Goal: Find specific page/section: Find specific page/section

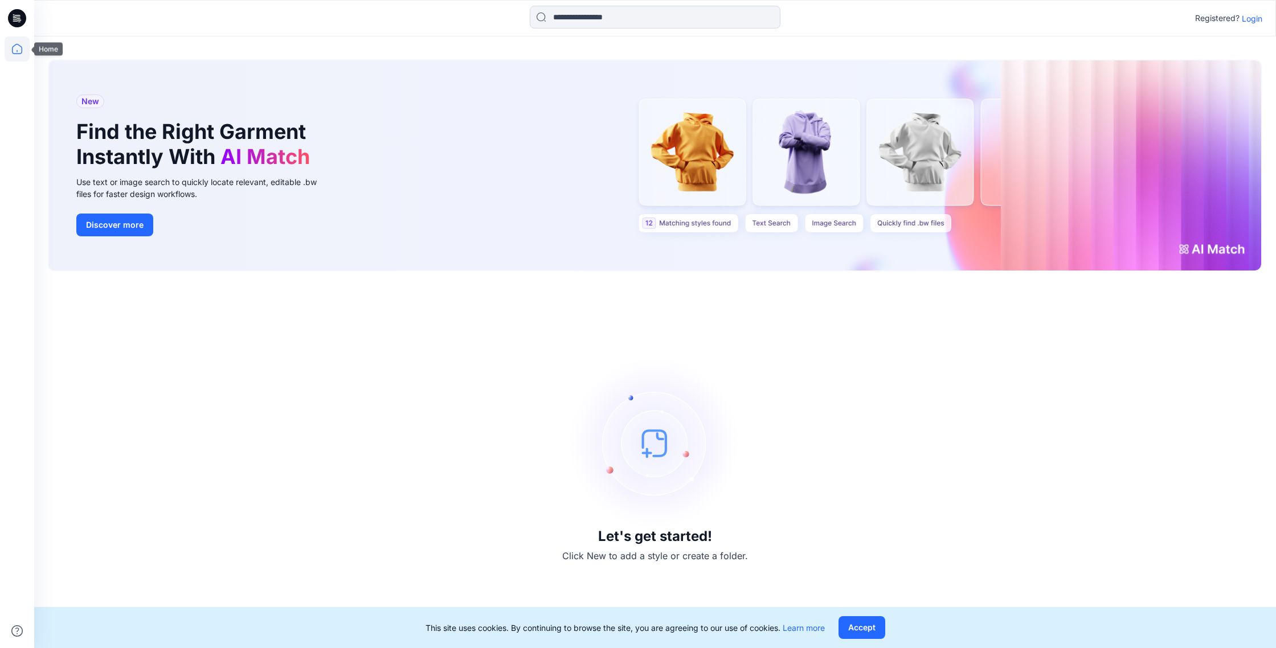
click at [11, 52] on icon at bounding box center [17, 48] width 25 height 25
click at [1253, 21] on p "Login" at bounding box center [1252, 19] width 21 height 12
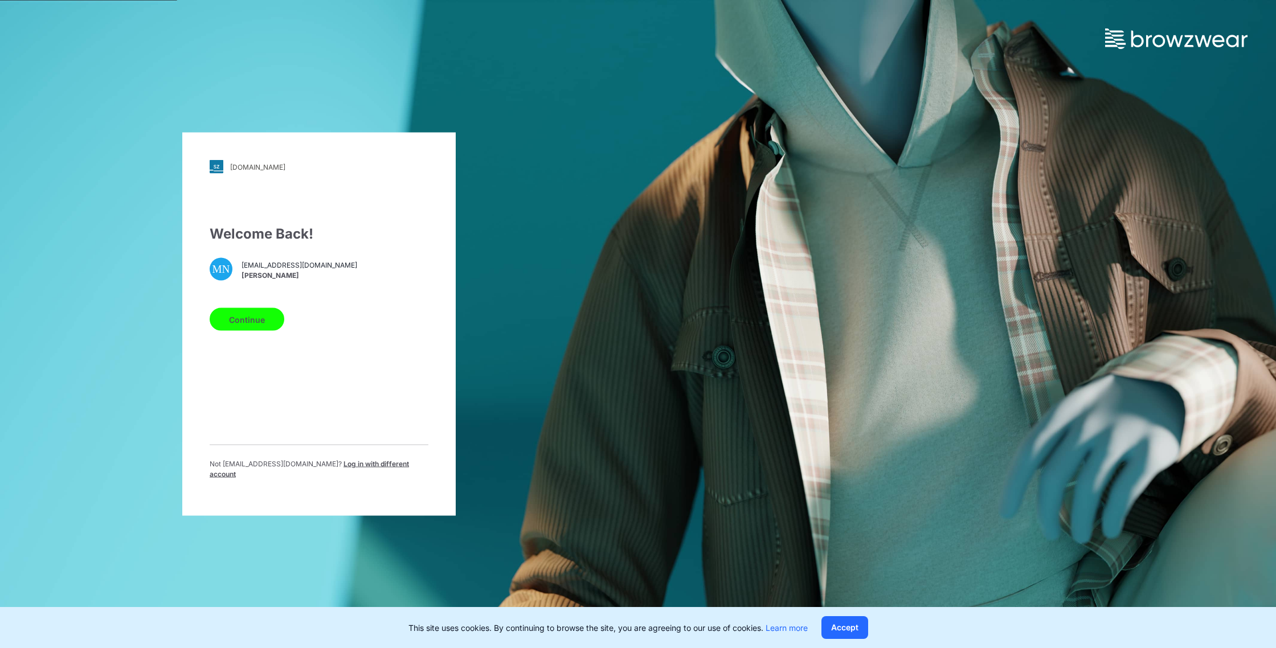
click at [247, 325] on button "Continue" at bounding box center [247, 319] width 75 height 23
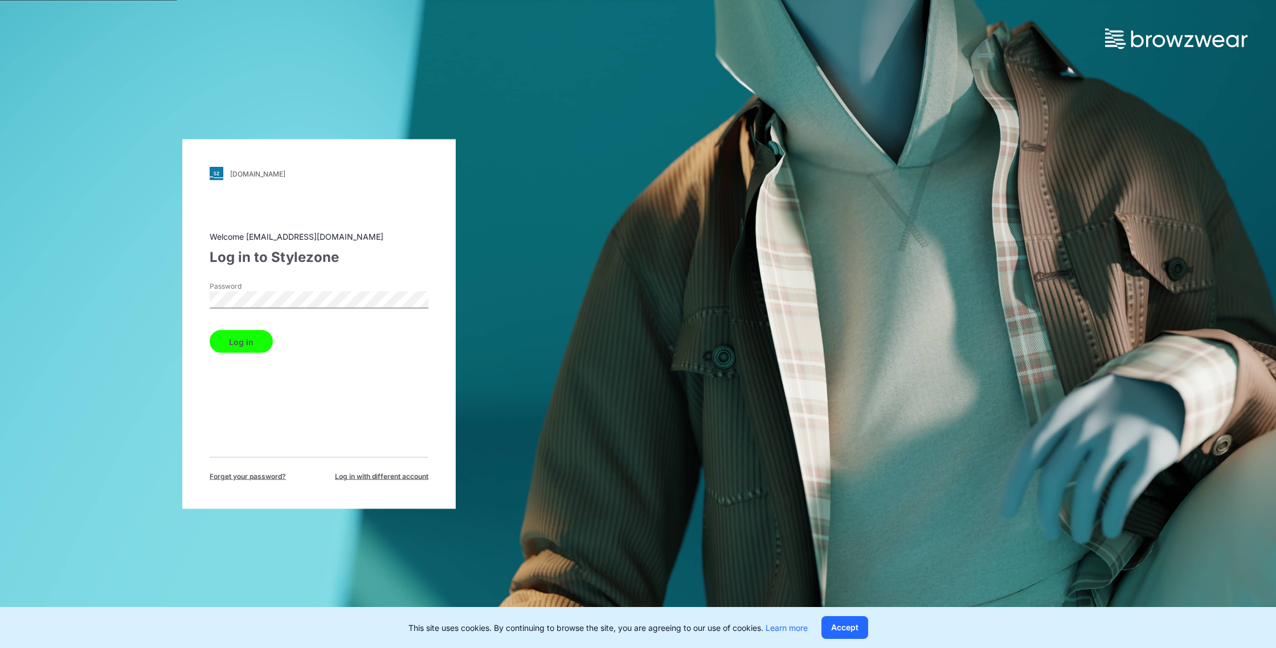
click at [250, 345] on button "Log in" at bounding box center [241, 341] width 63 height 23
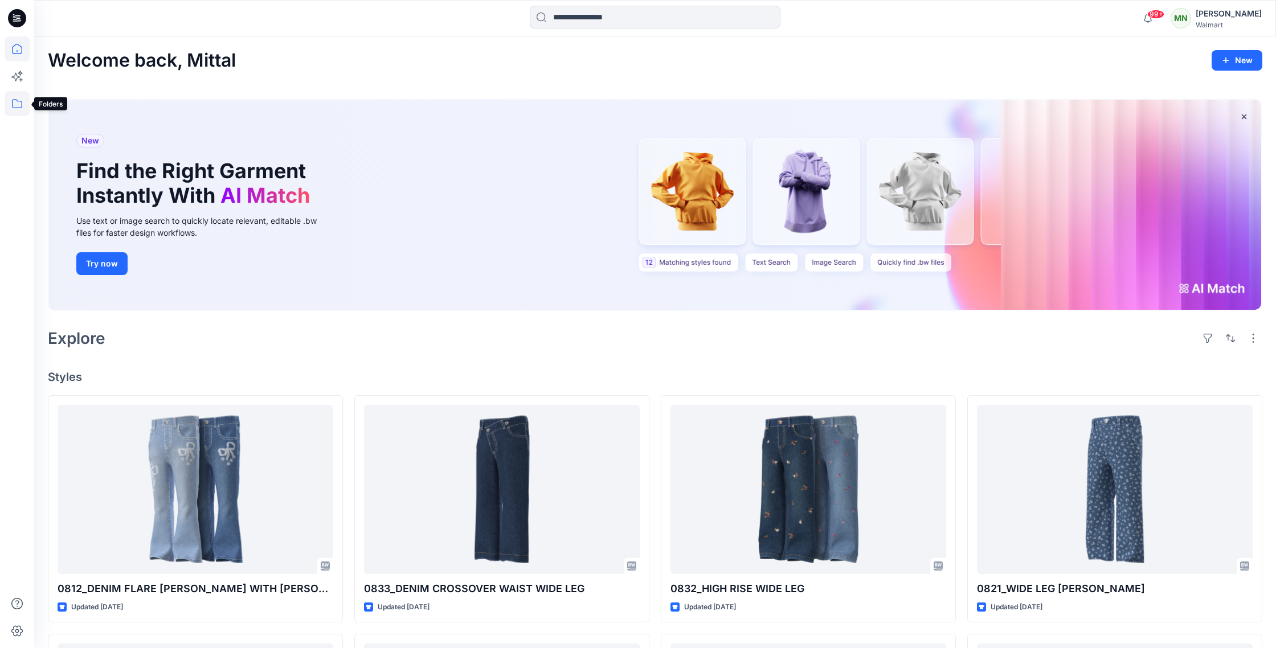
click at [15, 105] on icon at bounding box center [17, 103] width 25 height 25
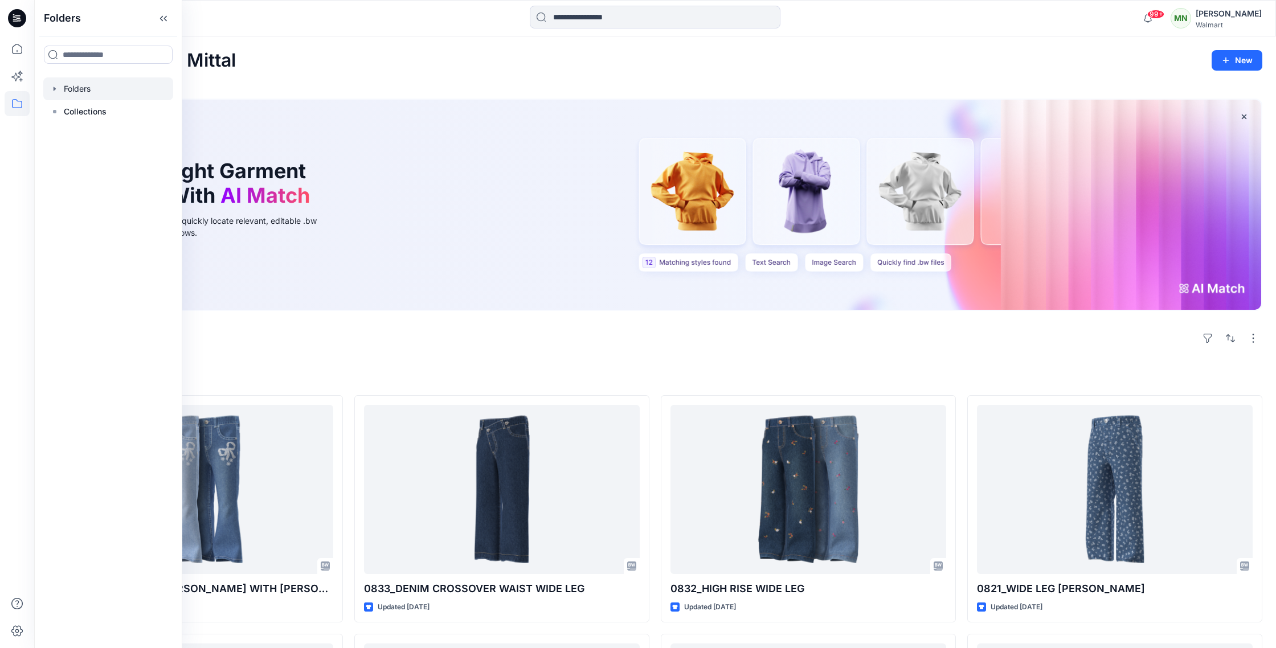
click at [91, 90] on div at bounding box center [108, 88] width 130 height 23
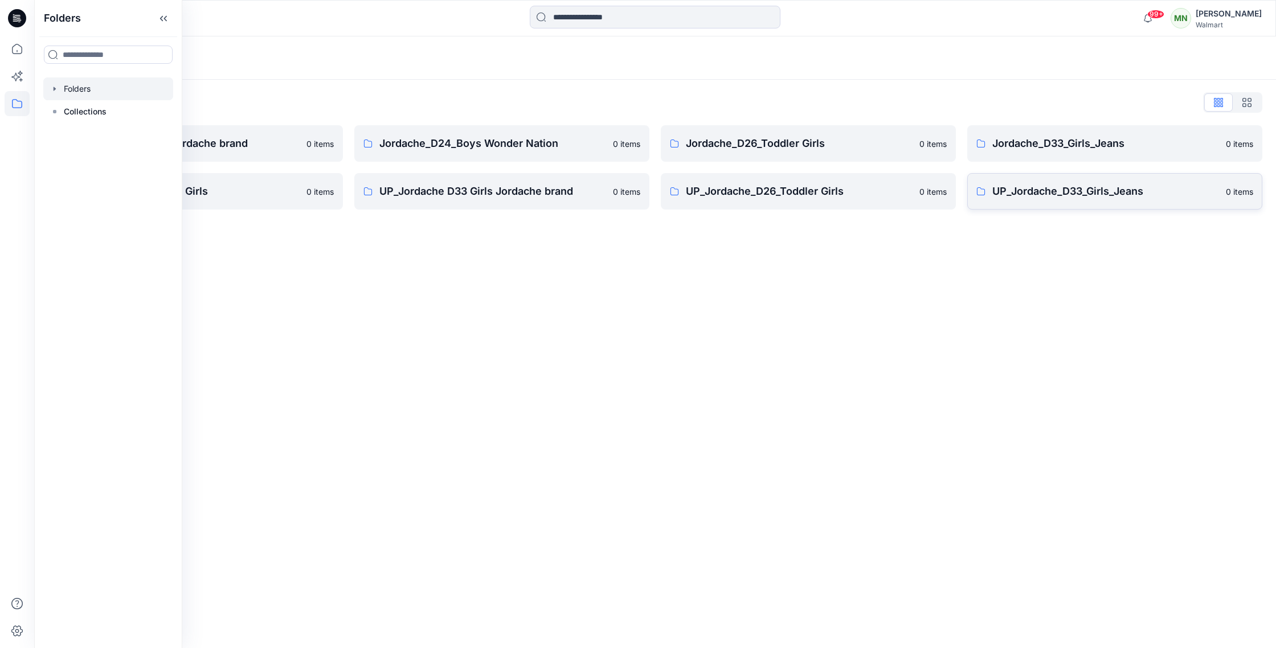
click at [1144, 187] on p "UP_Jordache_D33_Girls_Jeans" at bounding box center [1106, 191] width 227 height 16
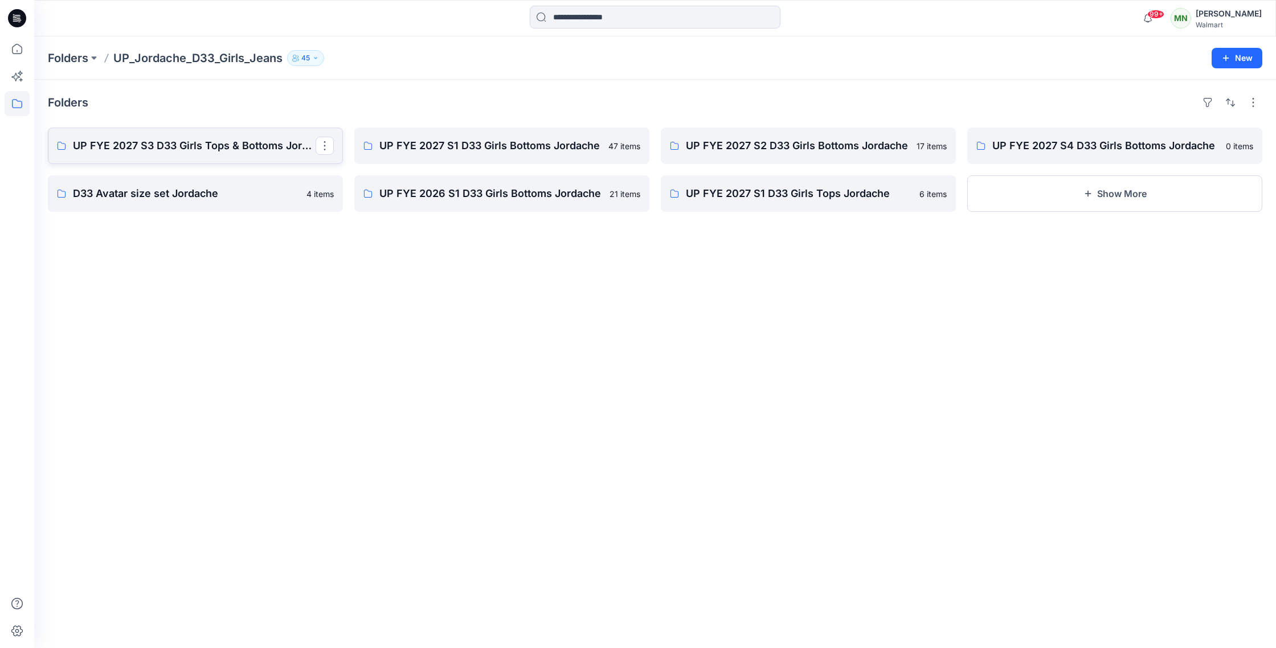
click at [132, 138] on p "UP FYE 2027 S3 D33 Girls Tops & Bottoms Jordache" at bounding box center [194, 146] width 243 height 16
